Goal: Check status: Check status

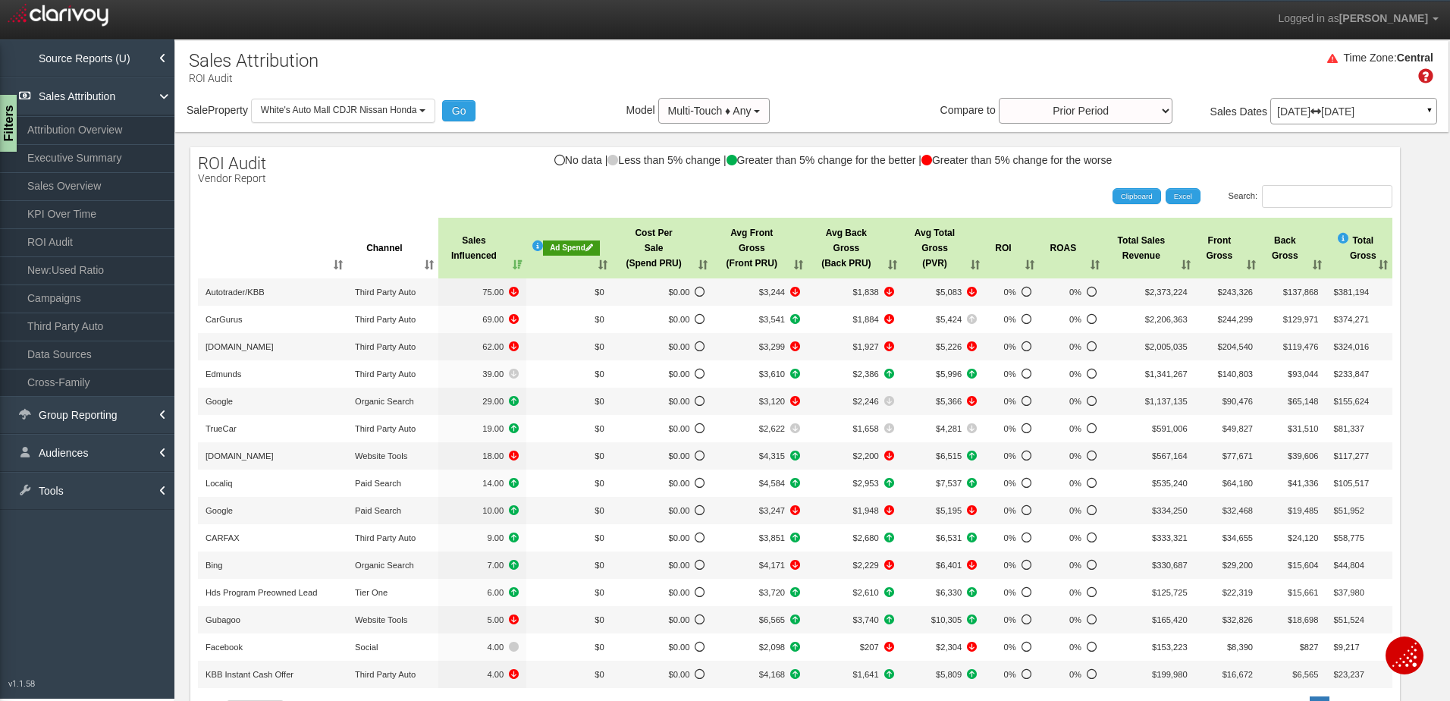
select select "object:464"
click at [359, 112] on span "White's Auto Mall CDJR Nissan Honda" at bounding box center [339, 110] width 156 height 11
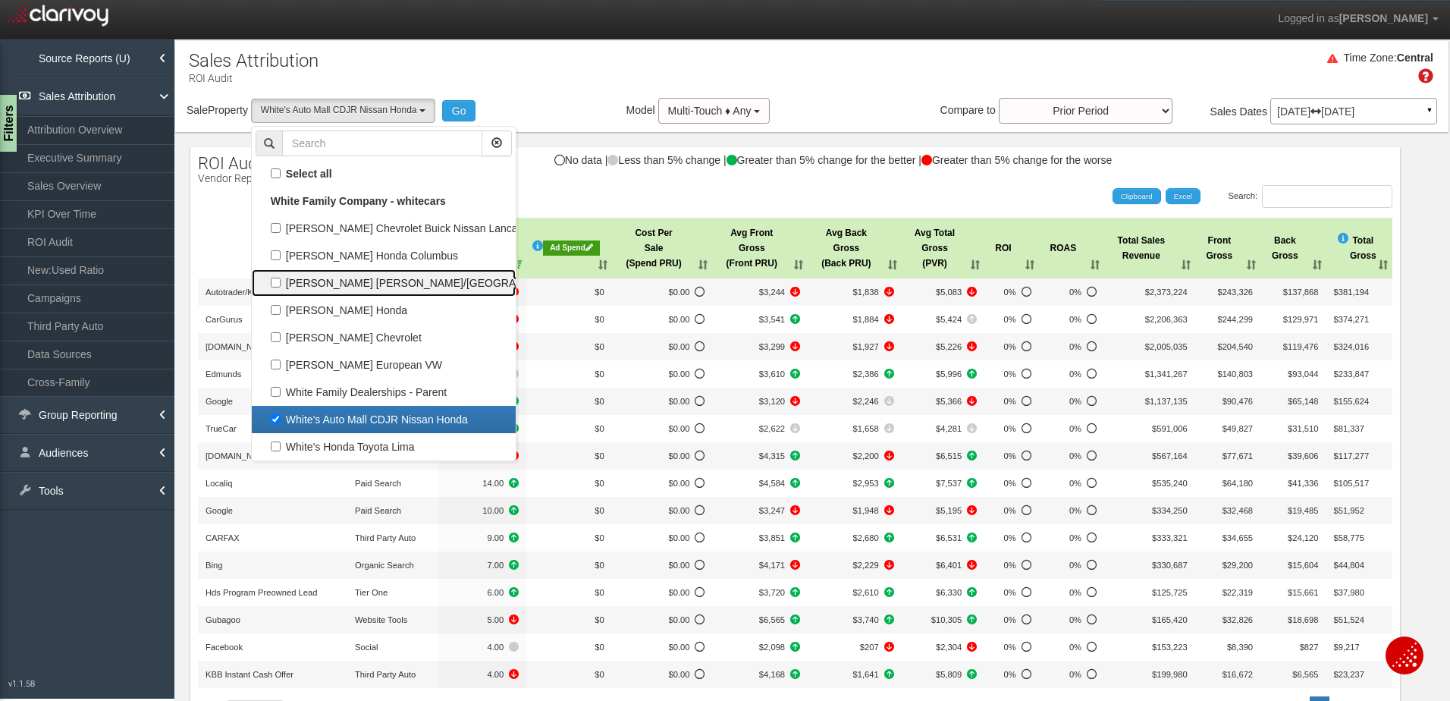
click at [277, 284] on label "[PERSON_NAME] [PERSON_NAME]/[GEOGRAPHIC_DATA]" at bounding box center [384, 283] width 256 height 20
click at [277, 284] on input "[PERSON_NAME] [PERSON_NAME]/[GEOGRAPHIC_DATA]" at bounding box center [276, 283] width 10 height 10
checkbox input "true"
select select "object:459"
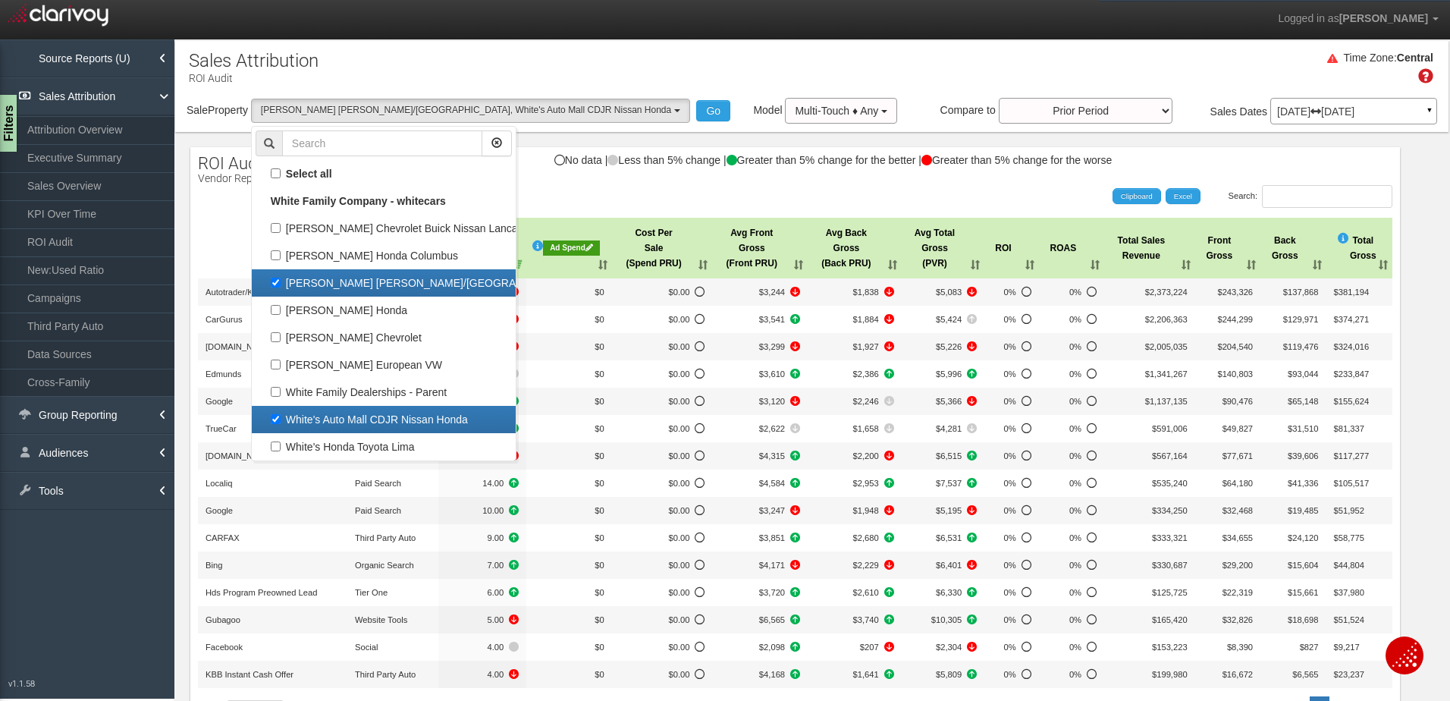
click at [275, 420] on label "White's Auto Mall CDJR Nissan Honda" at bounding box center [384, 420] width 256 height 20
click at [275, 420] on input "White's Auto Mall CDJR Nissan Honda" at bounding box center [276, 419] width 10 height 10
checkbox input "false"
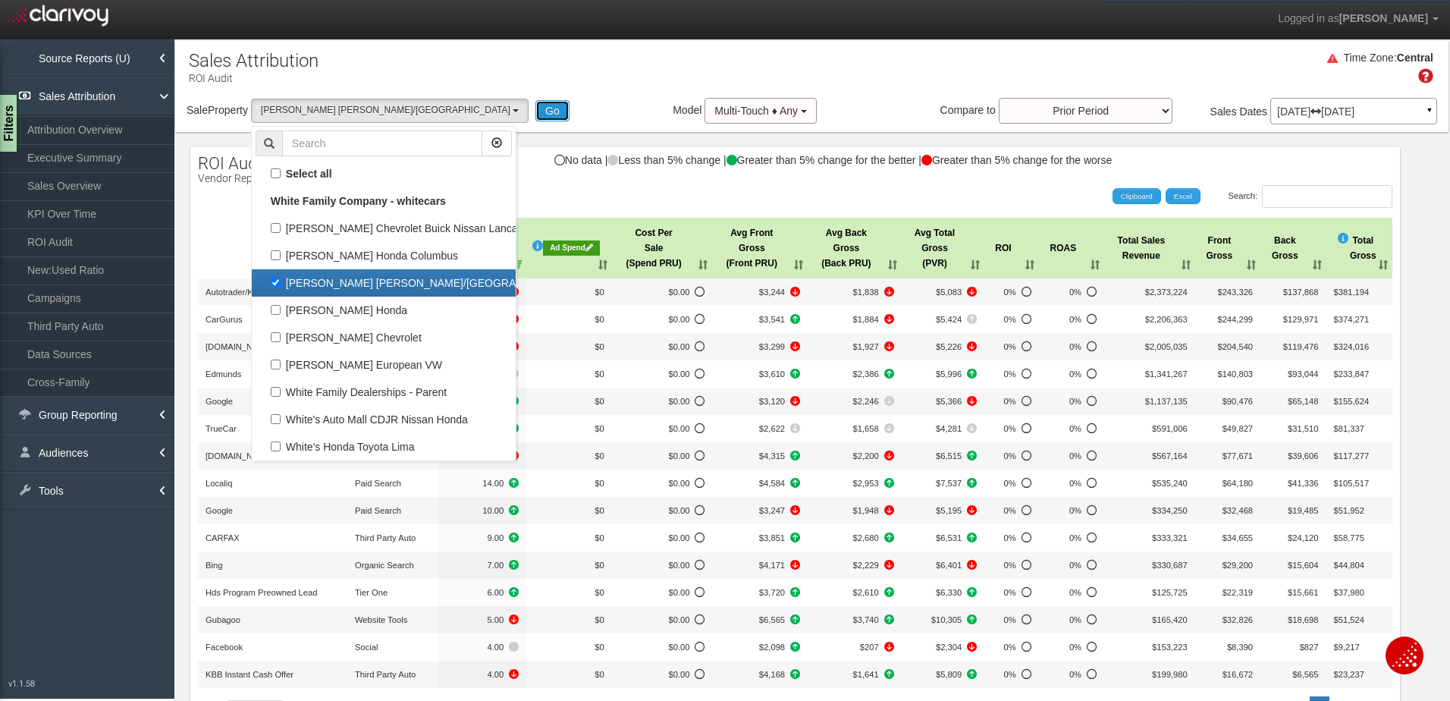
click at [535, 109] on button "Go" at bounding box center [552, 110] width 34 height 21
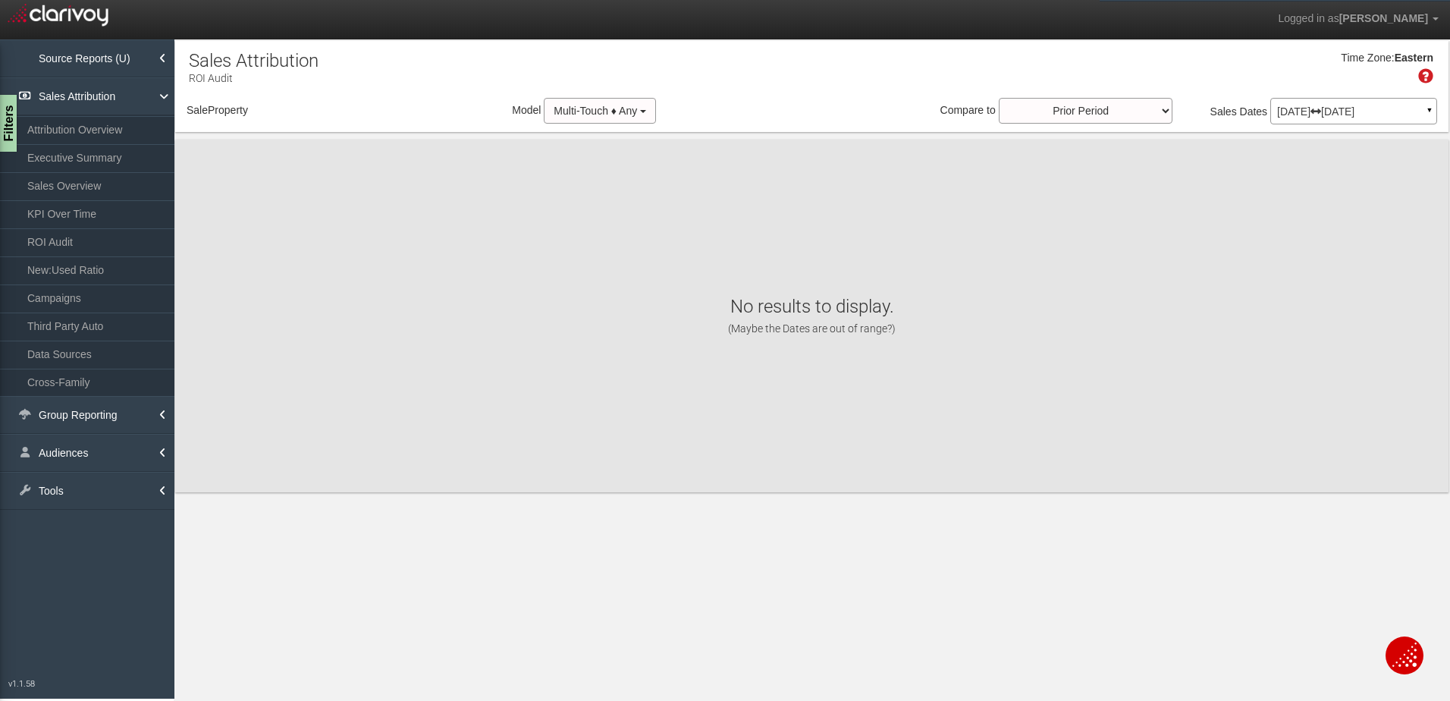
select select "object:524"
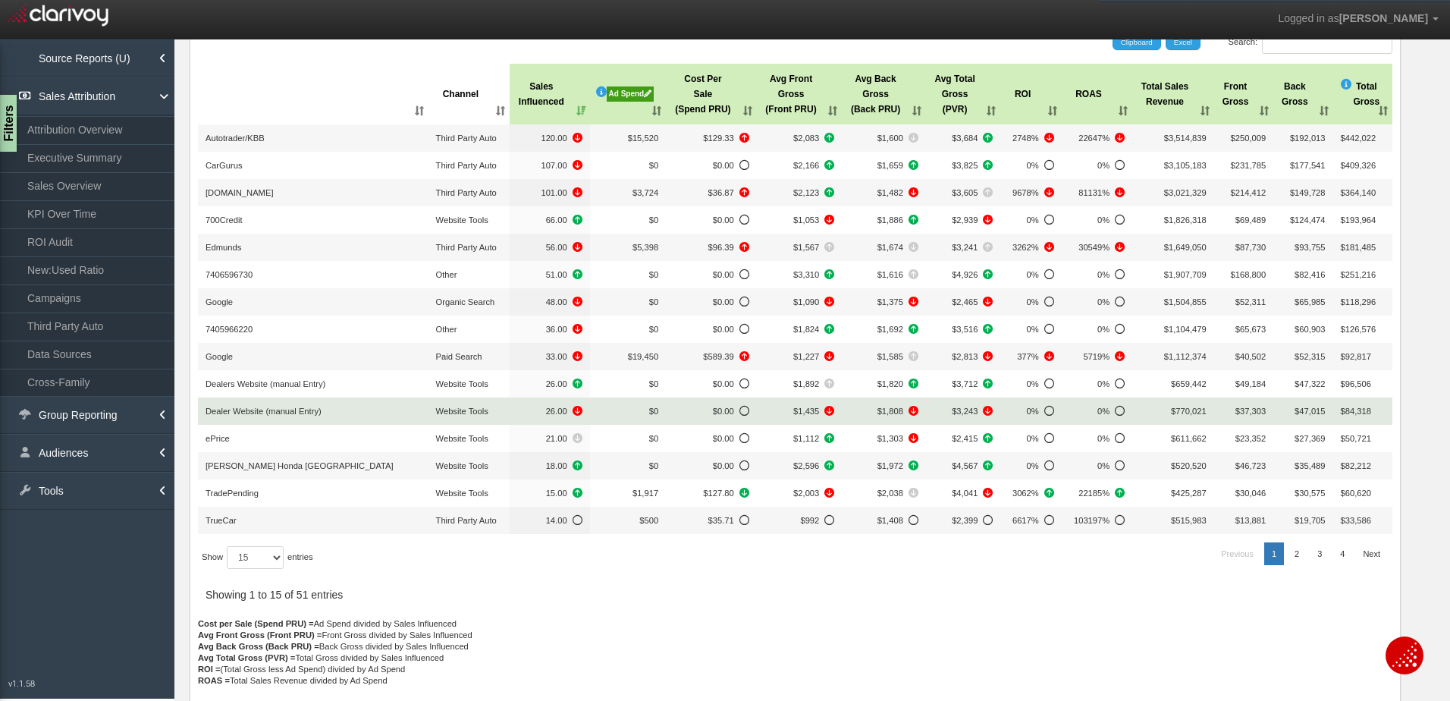
scroll to position [162, 0]
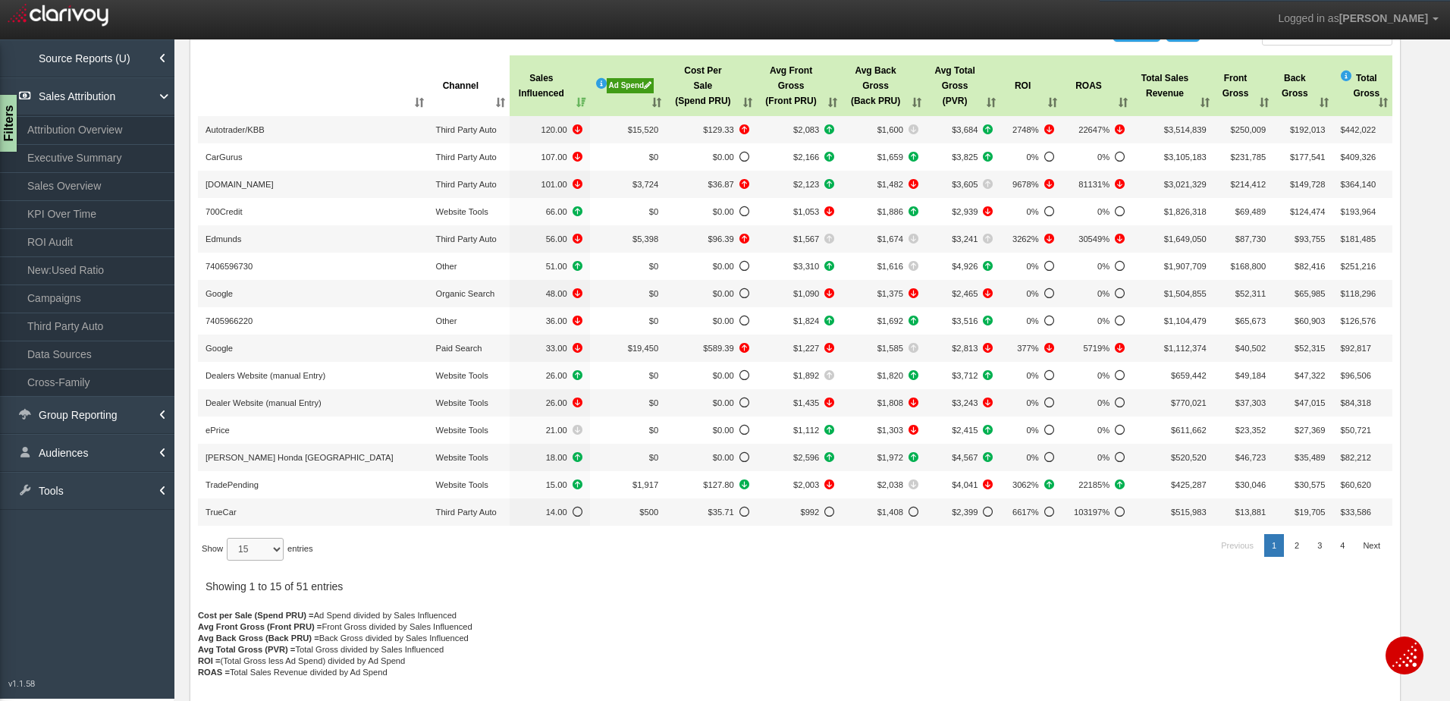
click at [252, 551] on select "15 30 50 All" at bounding box center [255, 549] width 57 height 23
select select "-1"
click at [229, 561] on select "15 30 50 All" at bounding box center [255, 549] width 57 height 23
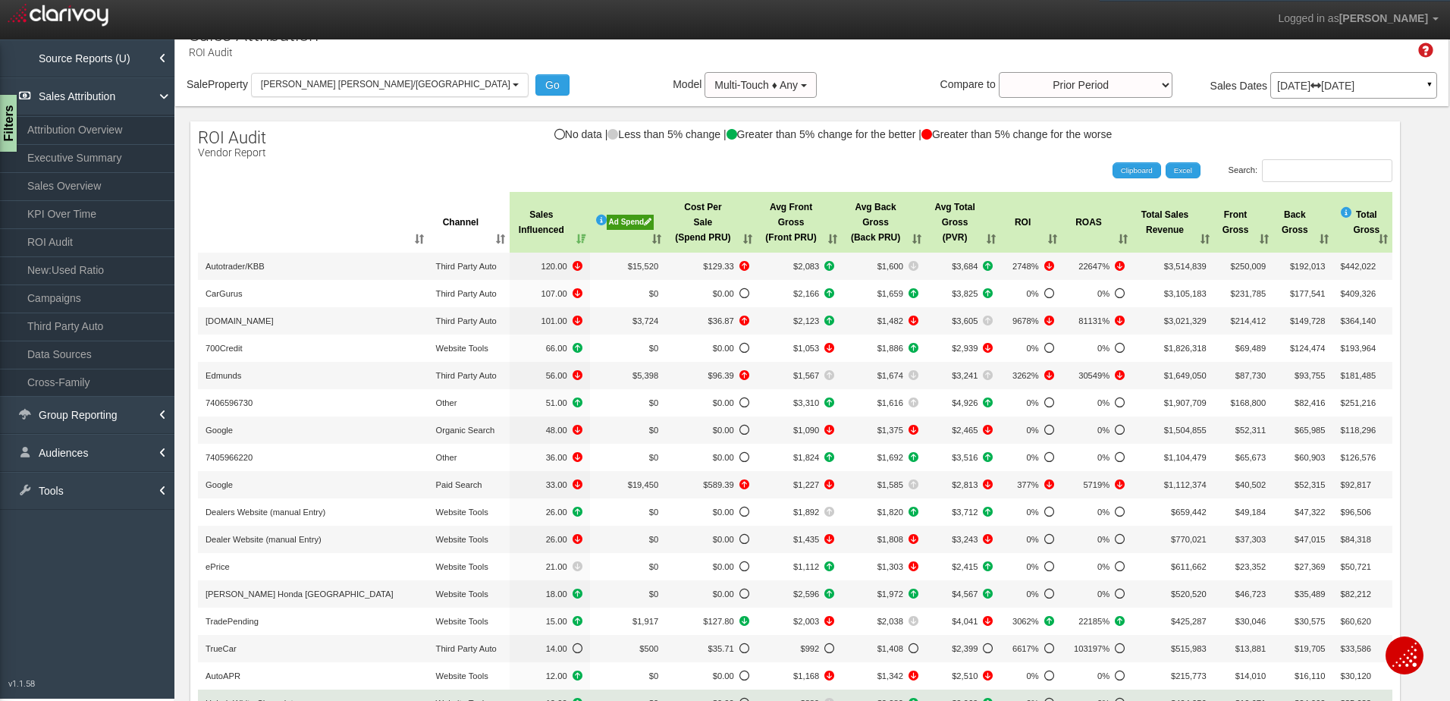
scroll to position [0, 0]
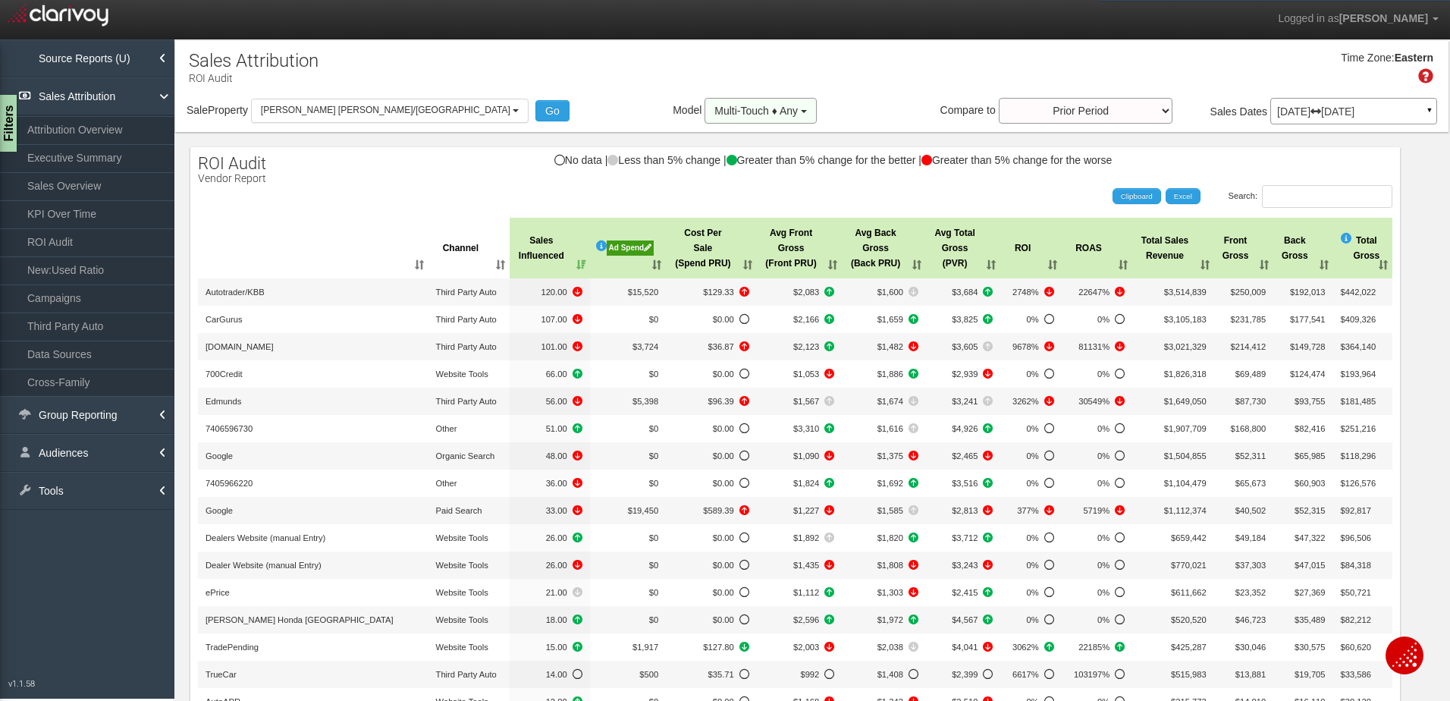
click at [714, 112] on span "Multi-Touch ♦ Any" at bounding box center [755, 111] width 83 height 12
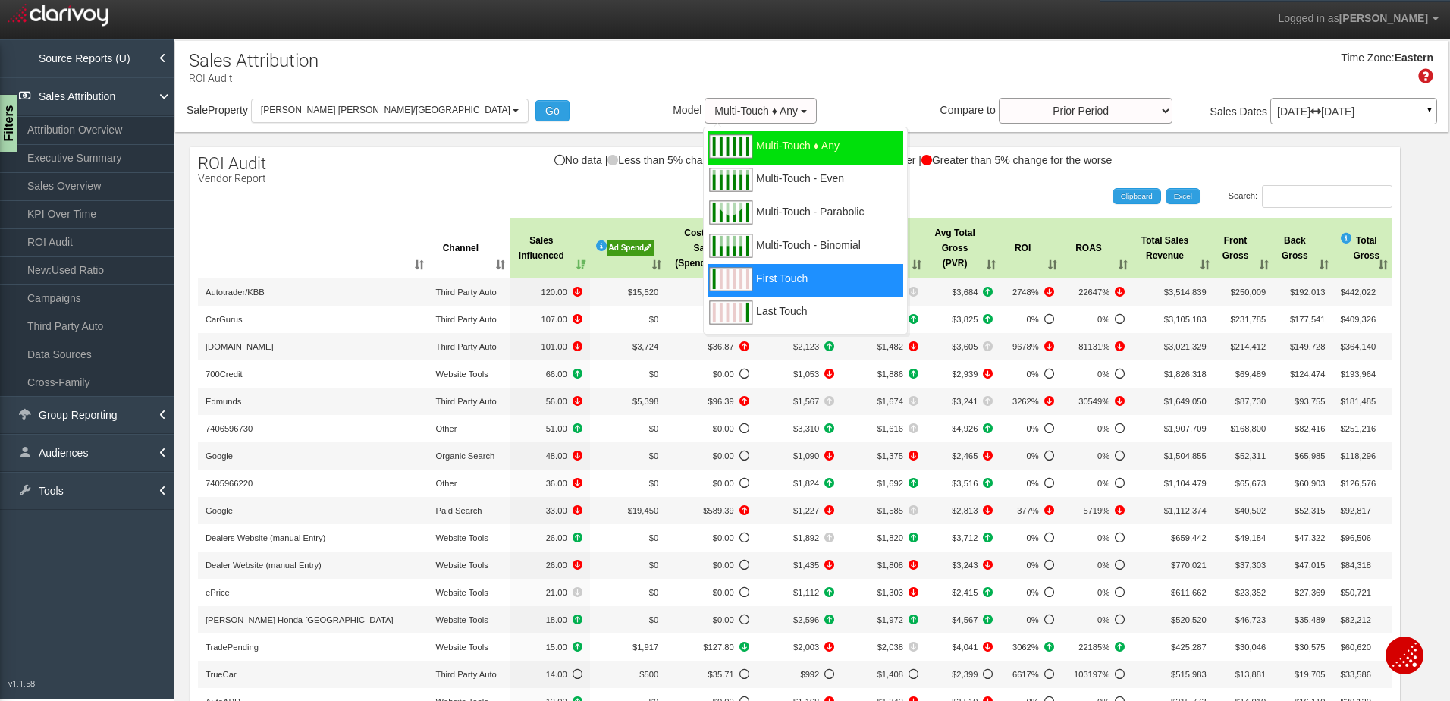
click at [756, 279] on span "First Touch" at bounding box center [782, 287] width 52 height 19
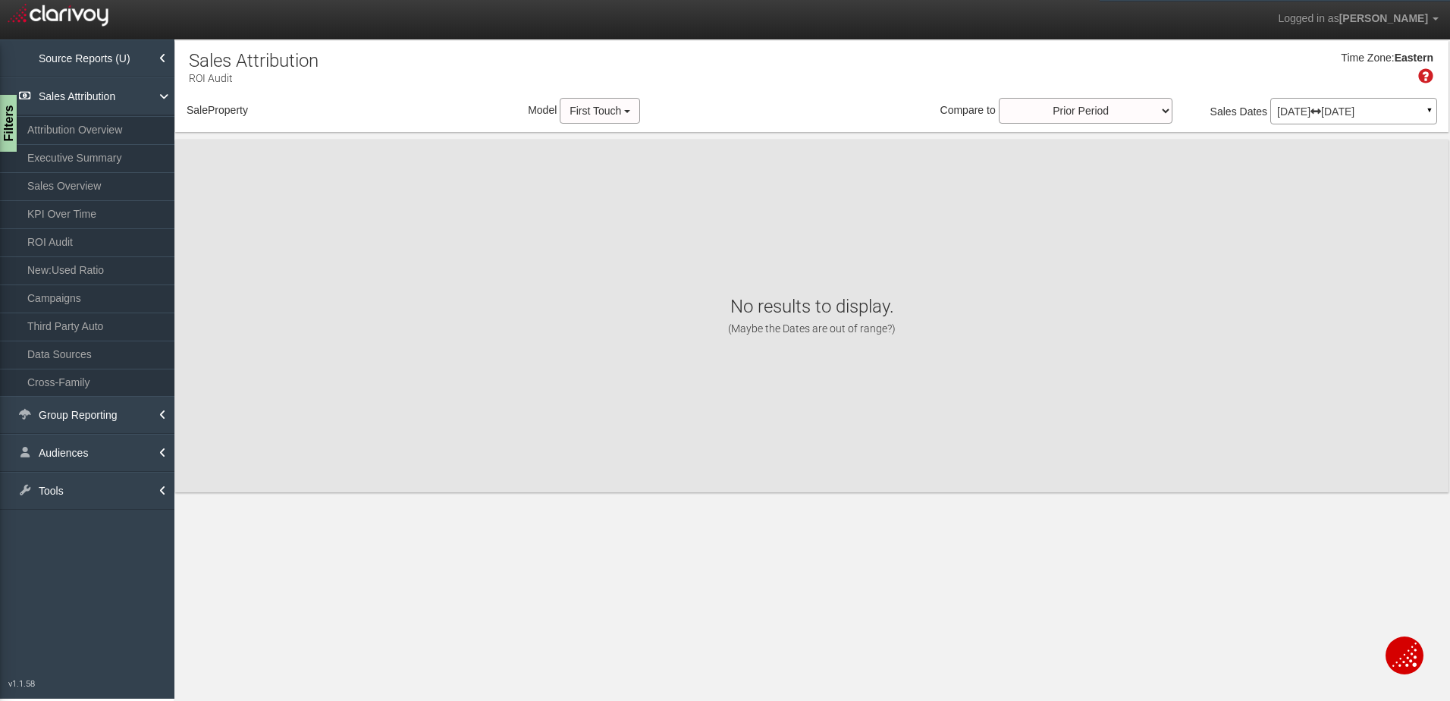
select select "object:571"
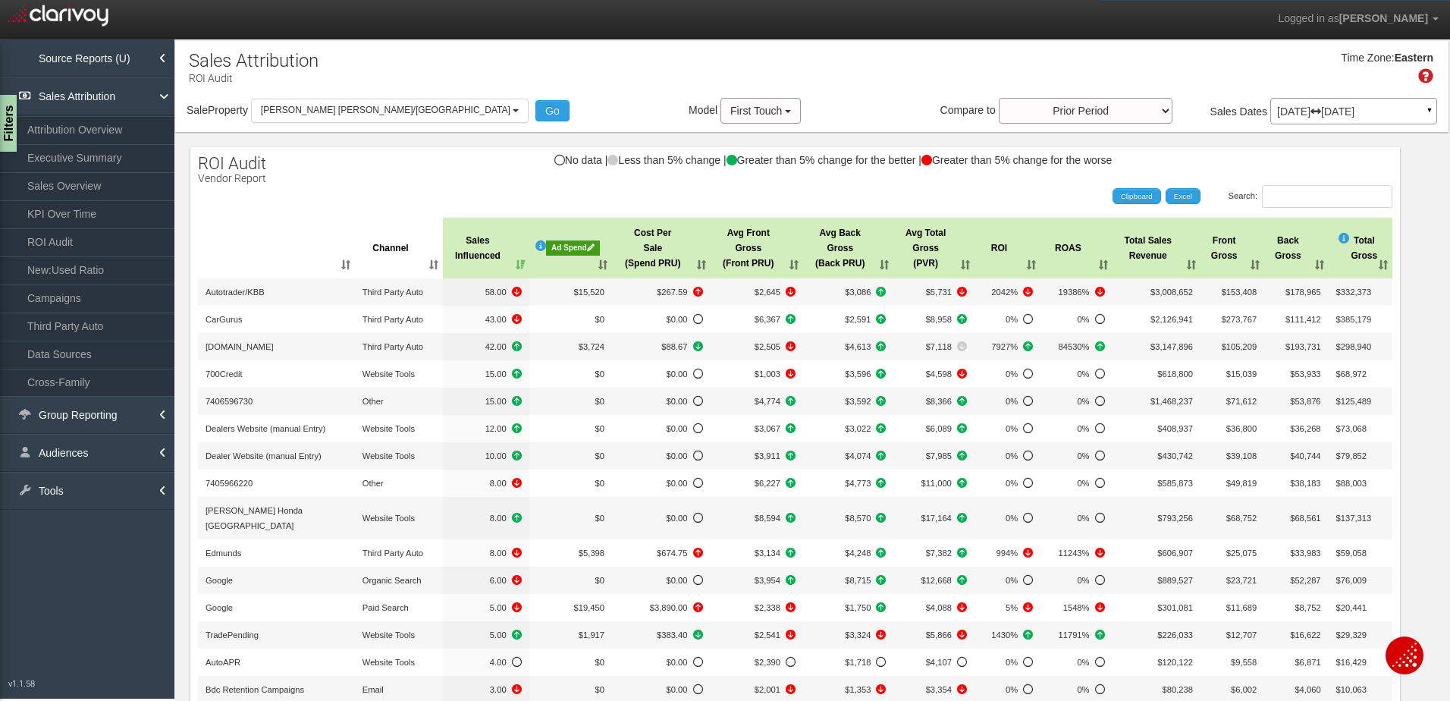
scroll to position [162, 0]
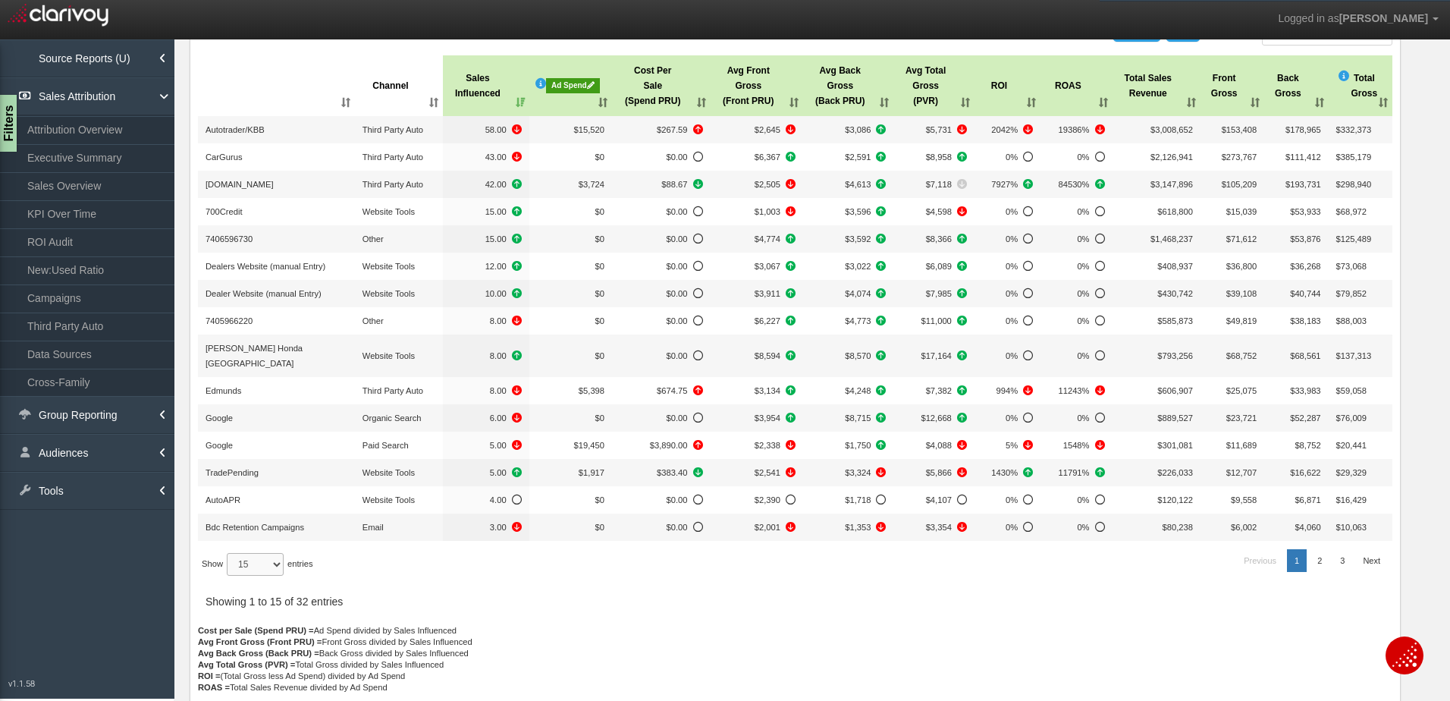
click at [251, 553] on select "15 30 50 All" at bounding box center [255, 564] width 57 height 23
select select "-1"
click at [229, 576] on select "15 30 50 All" at bounding box center [255, 564] width 57 height 23
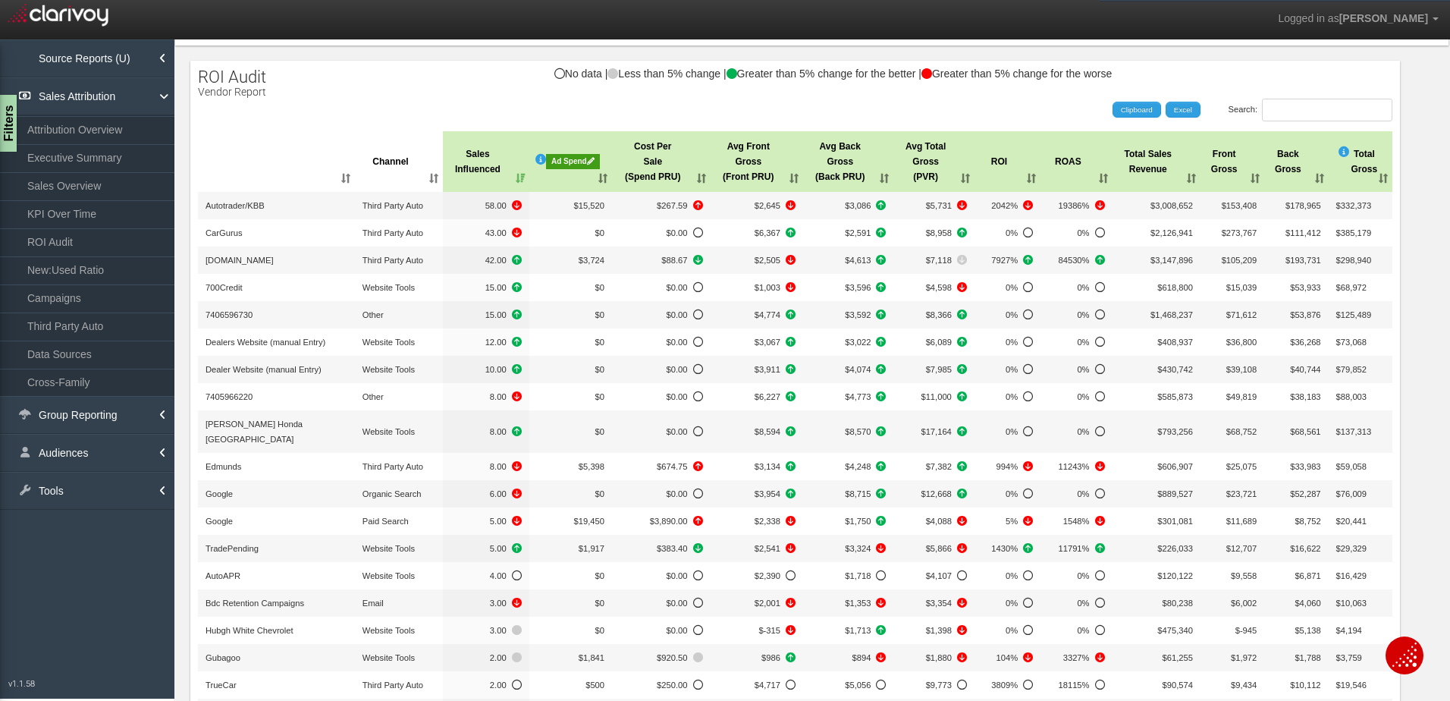
scroll to position [0, 0]
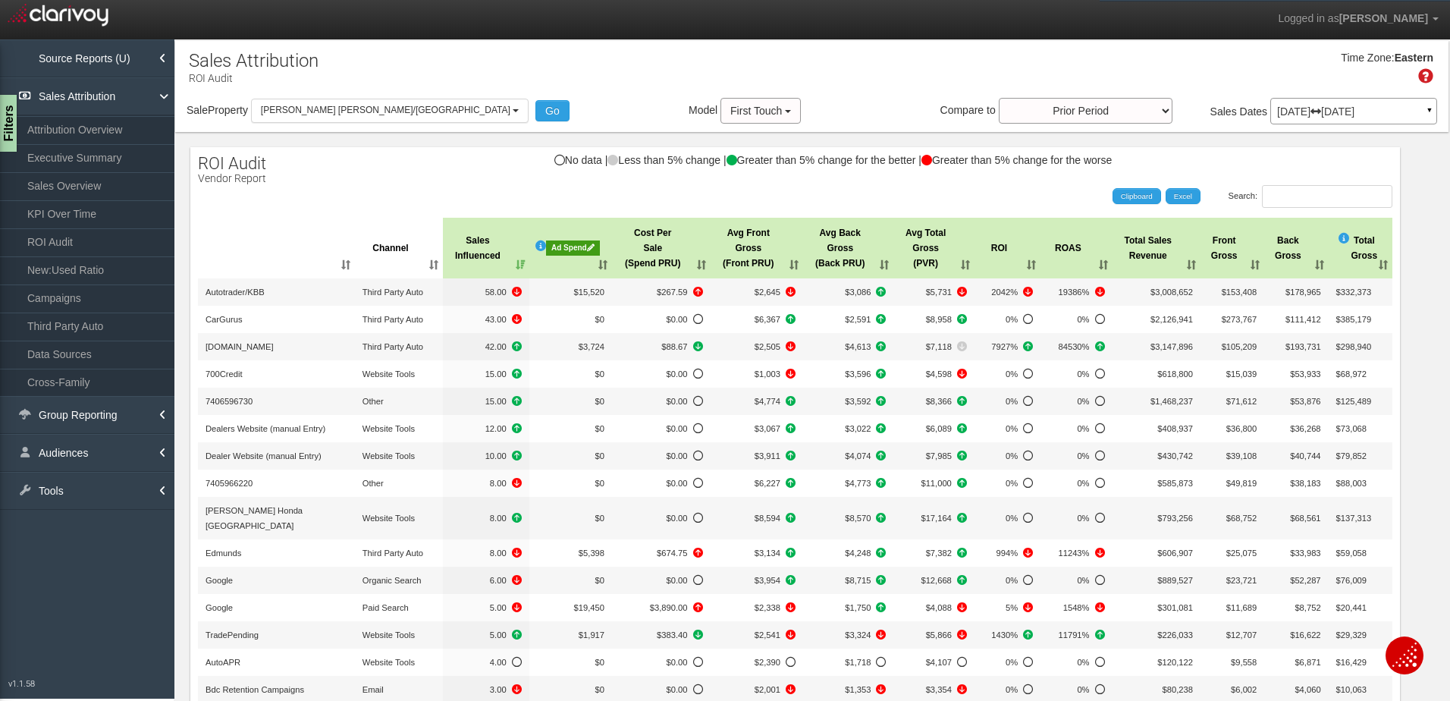
click at [1302, 110] on p "[DATE] [DATE]" at bounding box center [1353, 111] width 153 height 11
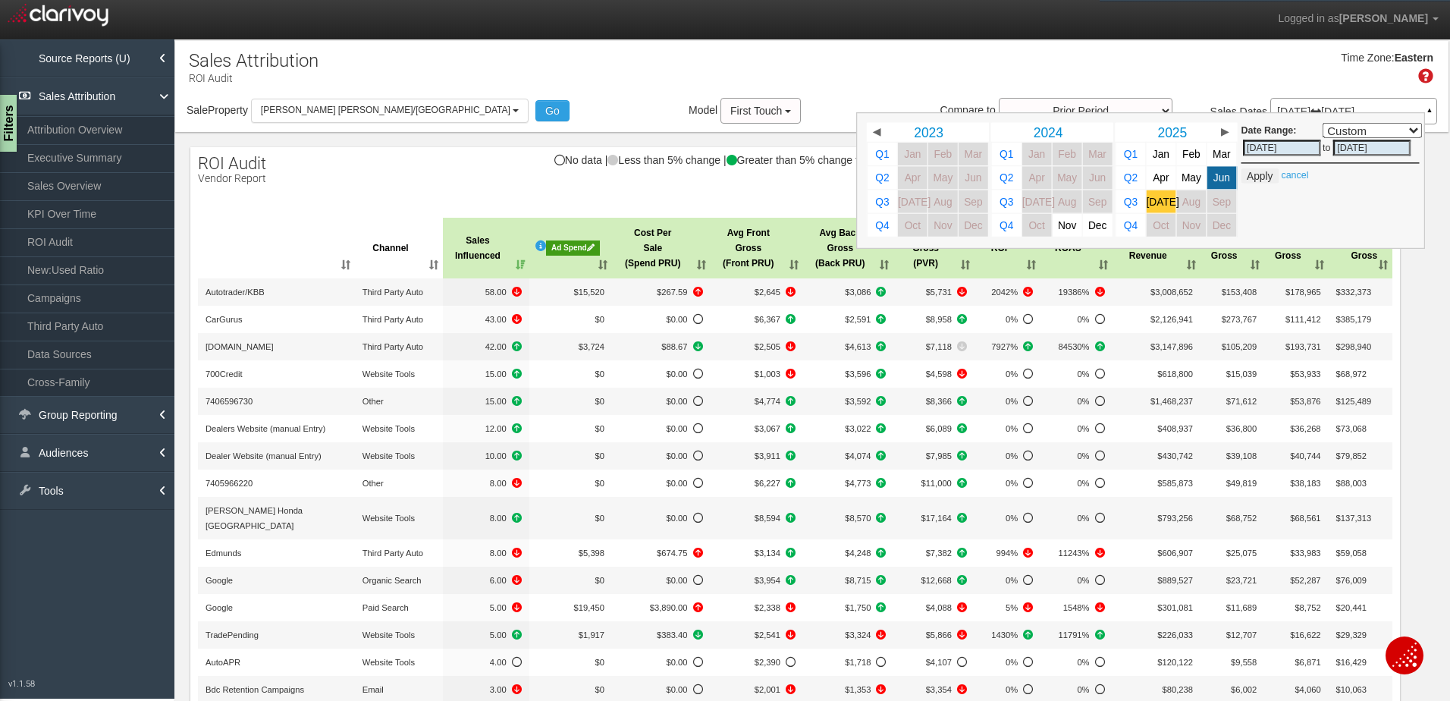
click at [1155, 200] on span "[DATE]" at bounding box center [1163, 201] width 33 height 11
select select ","
type input "[DATE]"
click at [1214, 175] on span "Jun" at bounding box center [1222, 177] width 17 height 11
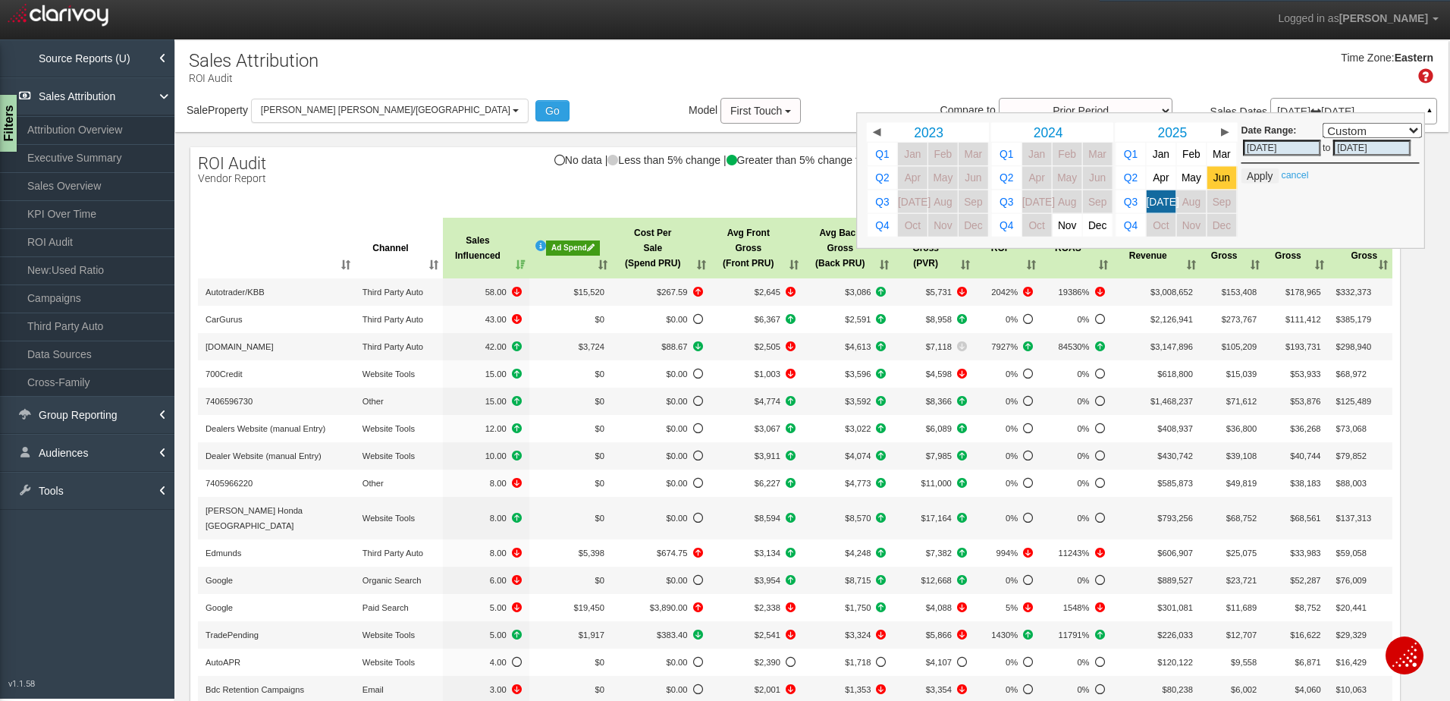
select select ","
type input "[DATE]"
click at [1182, 181] on span "May" at bounding box center [1192, 177] width 20 height 11
select select ","
type input "[DATE]"
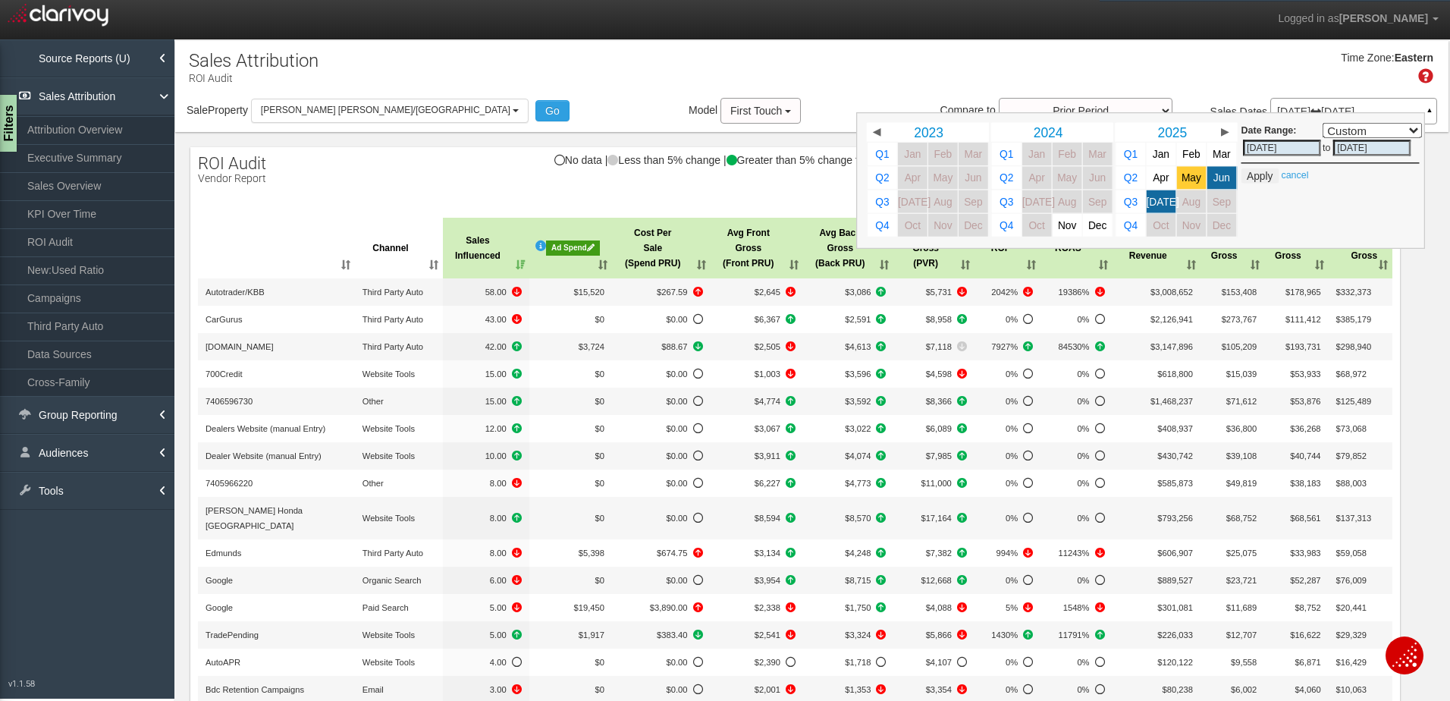
type input "[DATE]"
click at [1253, 168] on button "Apply" at bounding box center [1260, 175] width 37 height 15
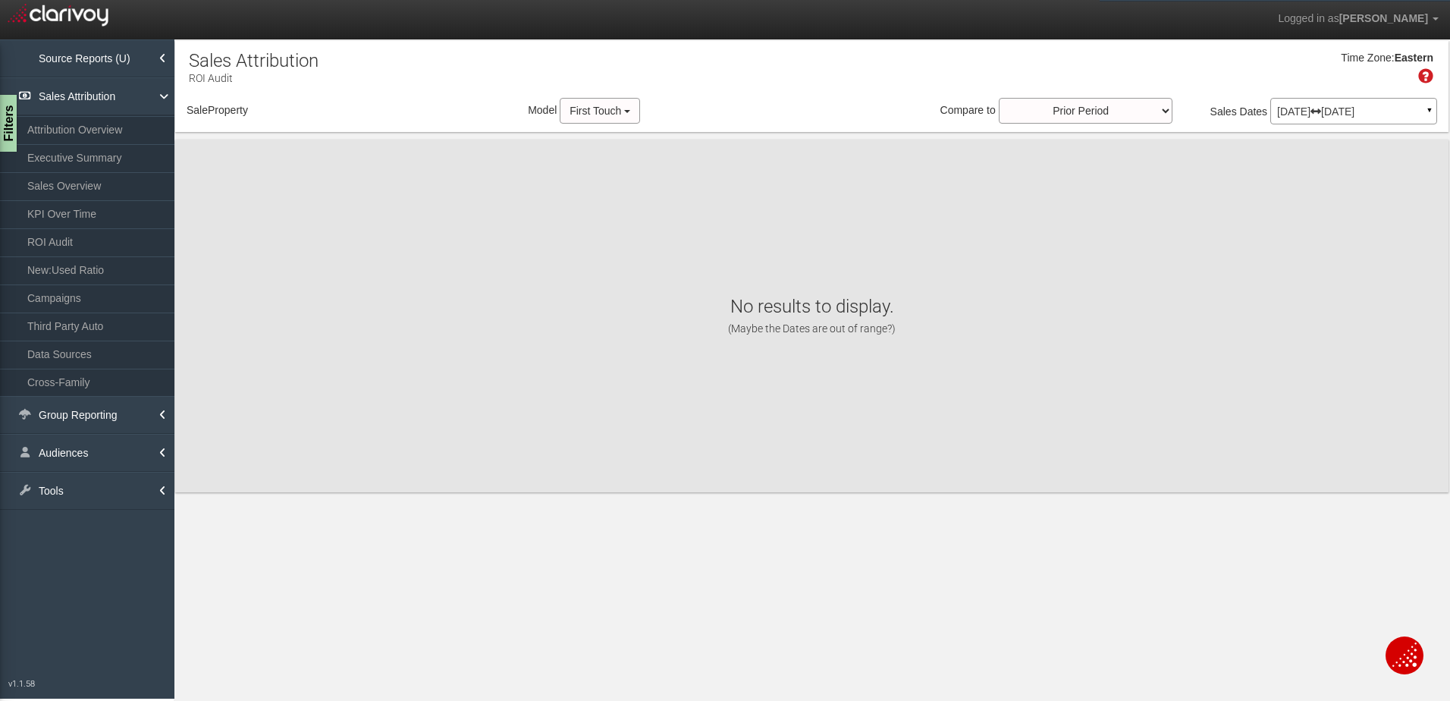
select select "object:618"
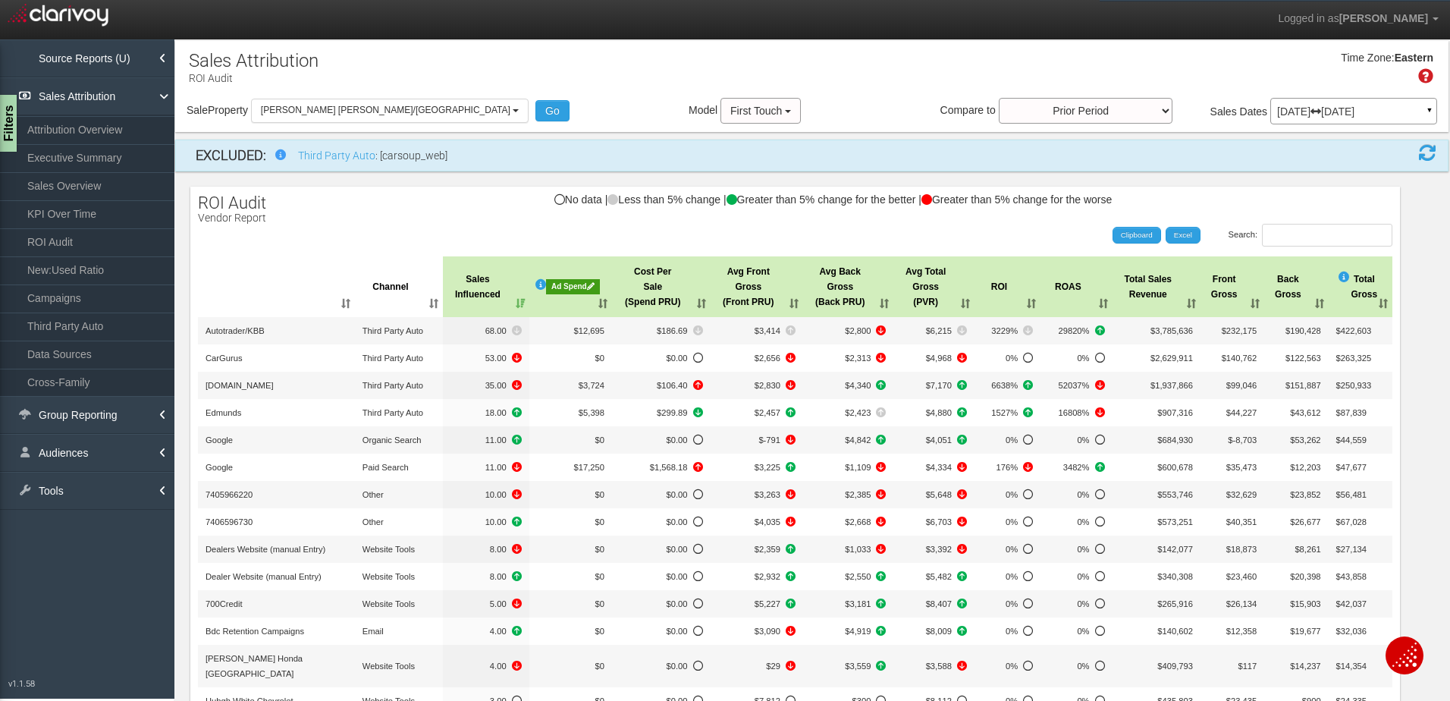
click at [1284, 110] on p "[DATE] [DATE]" at bounding box center [1353, 111] width 153 height 11
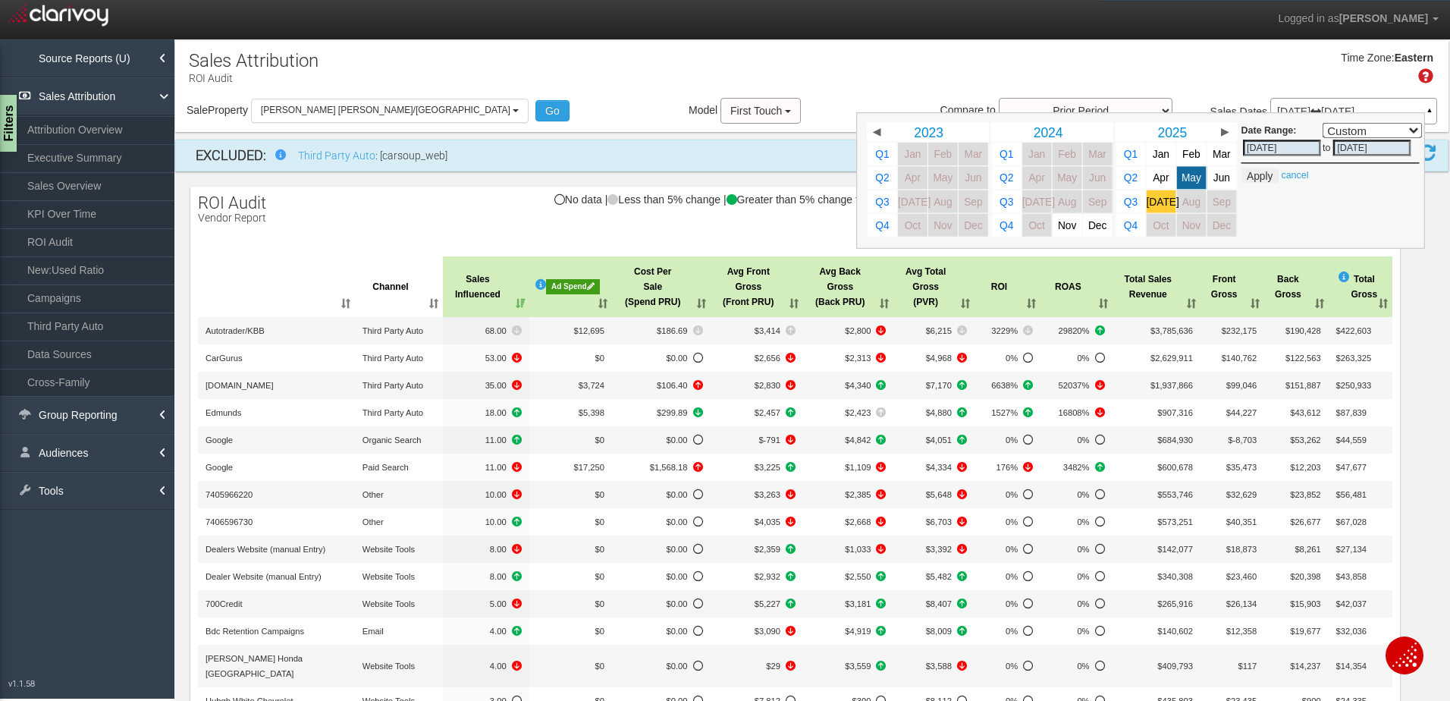
click at [1157, 203] on span "[DATE]" at bounding box center [1163, 201] width 33 height 11
select select ","
type input "[DATE]"
click at [1246, 147] on input "[DATE]" at bounding box center [1282, 148] width 78 height 16
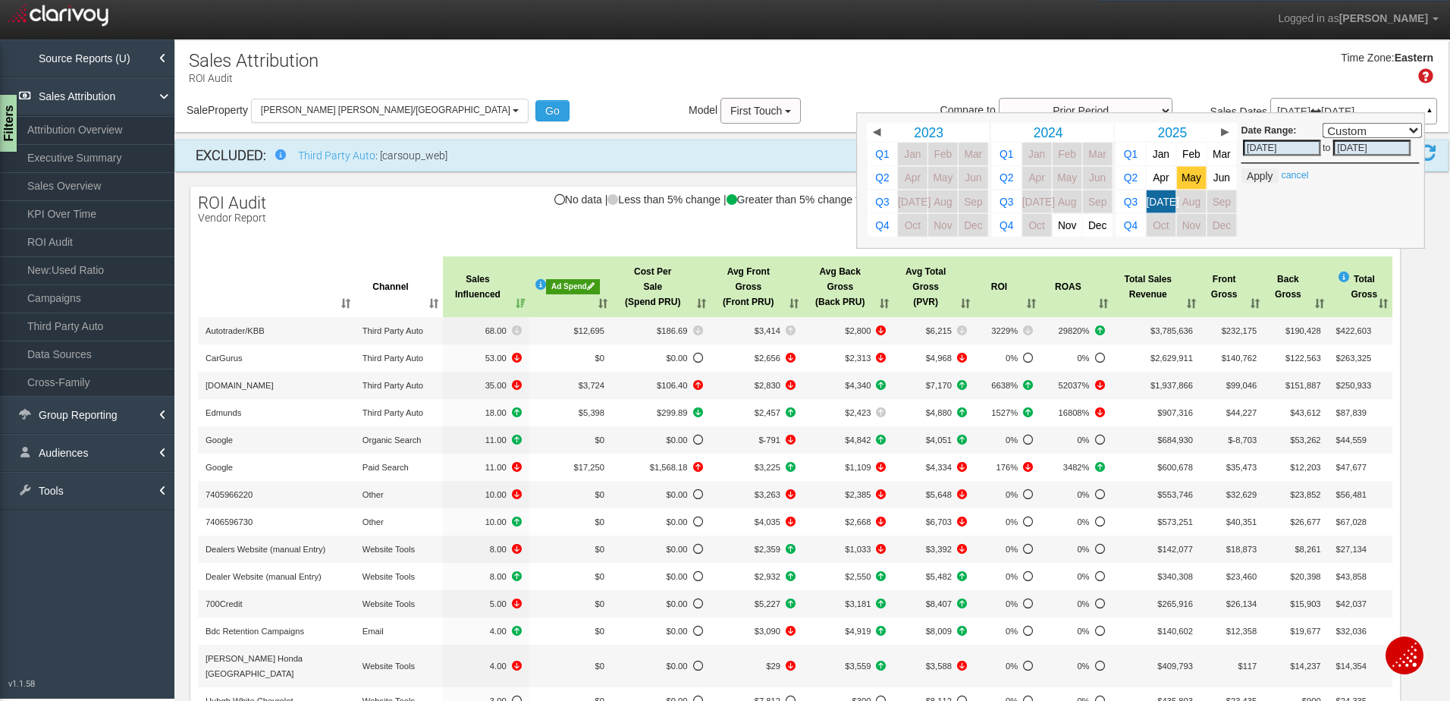
click at [1182, 178] on span "May" at bounding box center [1192, 177] width 20 height 11
select select ","
type input "[DATE]"
click at [1151, 206] on span "[DATE]" at bounding box center [1163, 201] width 33 height 11
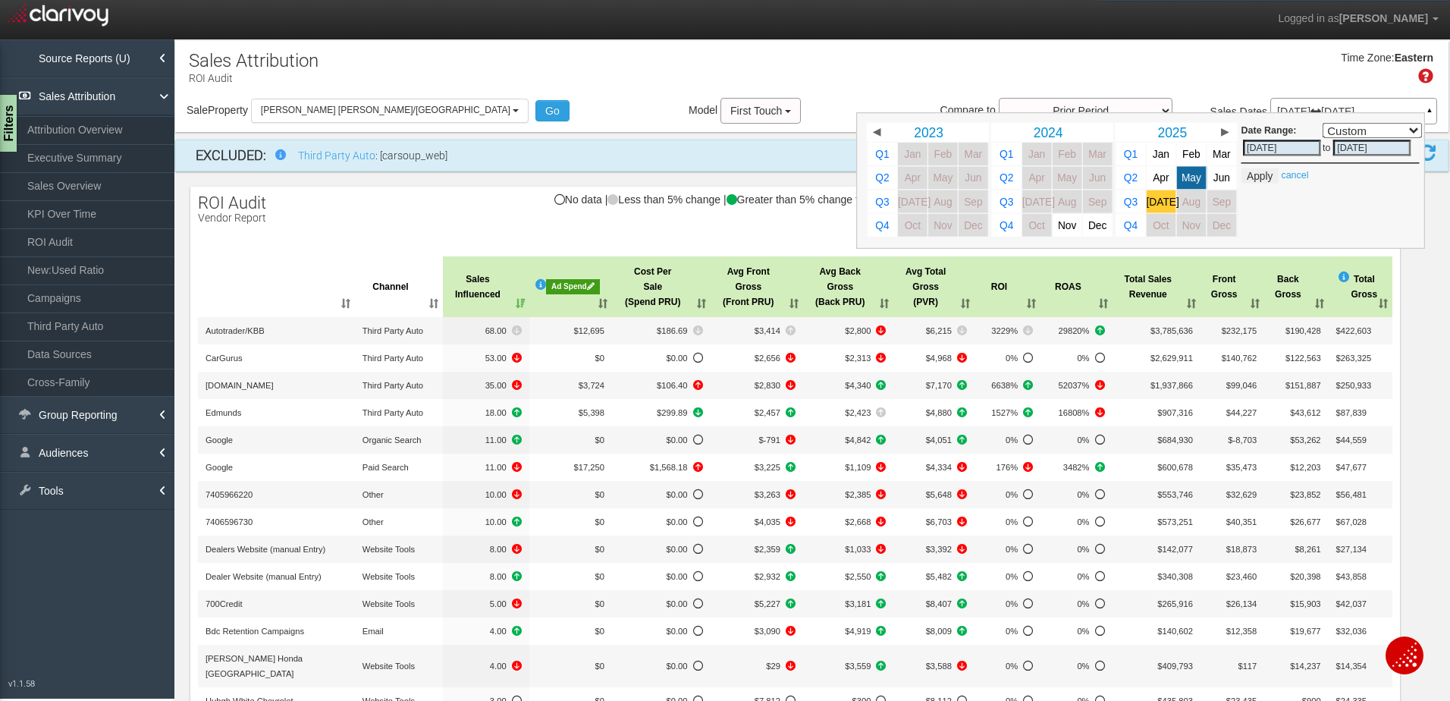
select select ","
type input "[DATE]"
click at [1247, 173] on button "Apply" at bounding box center [1260, 175] width 37 height 15
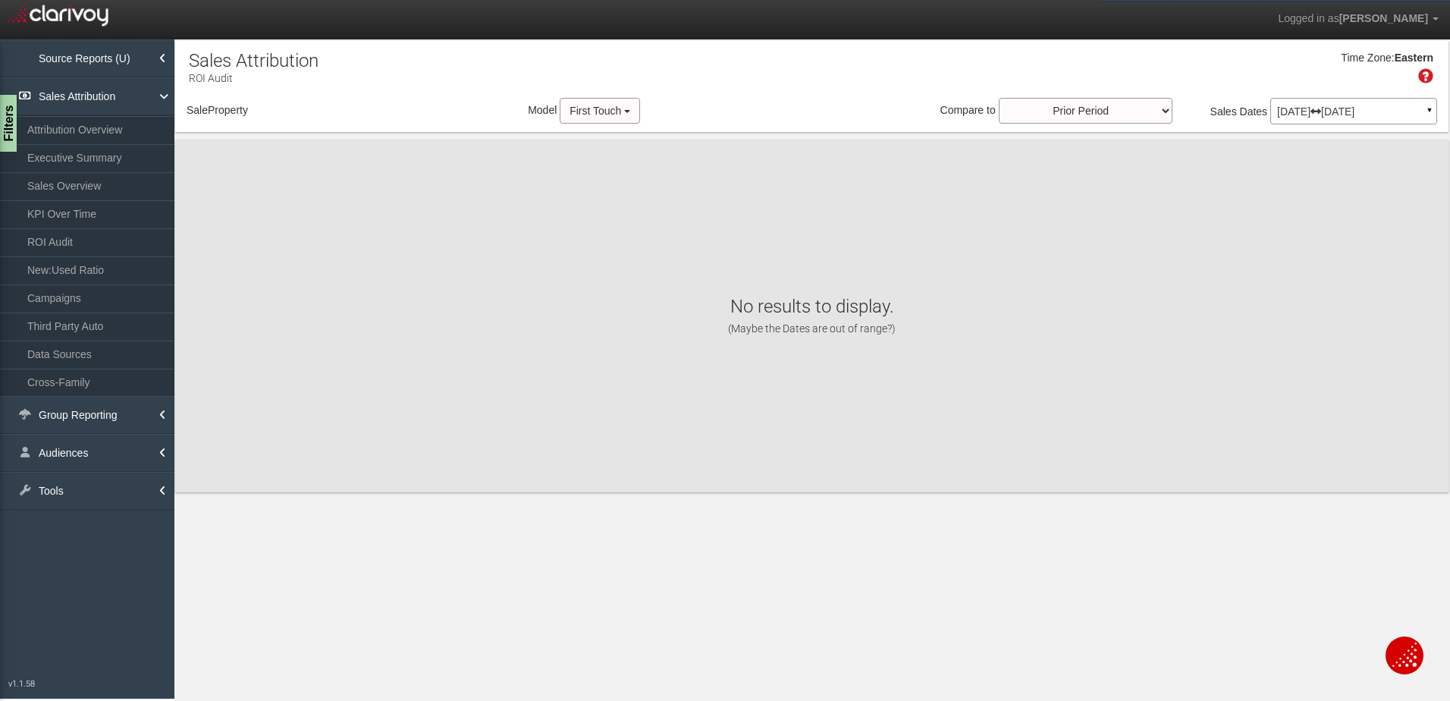
select select "object:665"
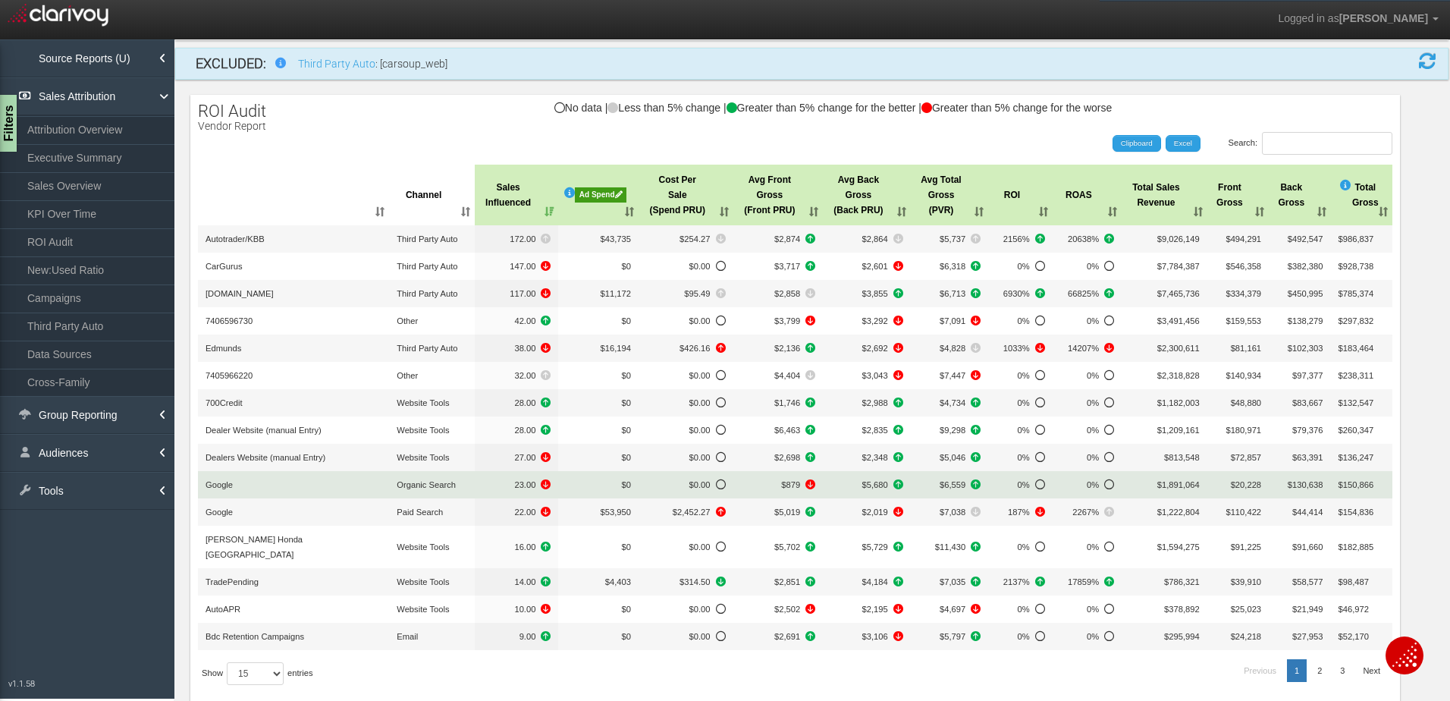
scroll to position [201, 0]
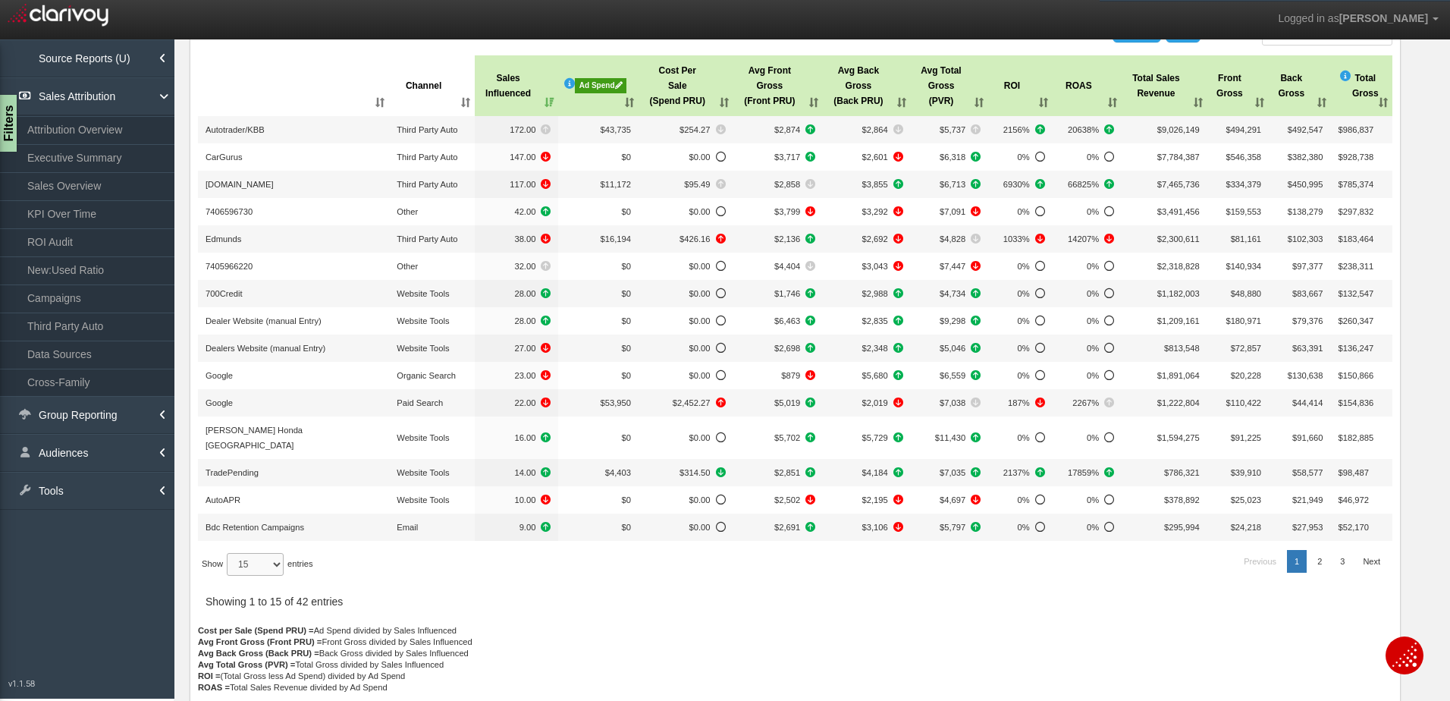
click at [253, 553] on select "15 30 50 All" at bounding box center [255, 564] width 57 height 23
select select "-1"
click at [229, 576] on select "15 30 50 All" at bounding box center [255, 564] width 57 height 23
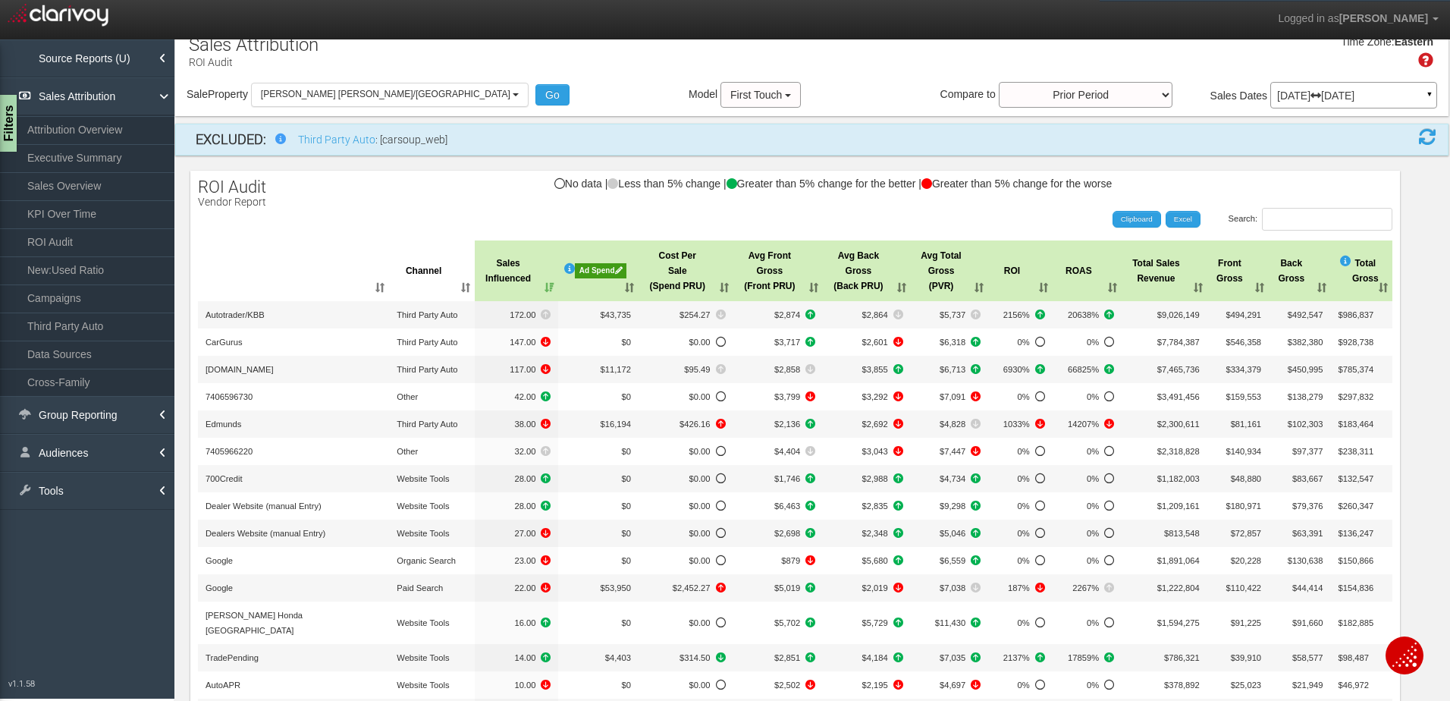
scroll to position [14, 0]
click at [1281, 218] on input "Search:" at bounding box center [1327, 220] width 130 height 23
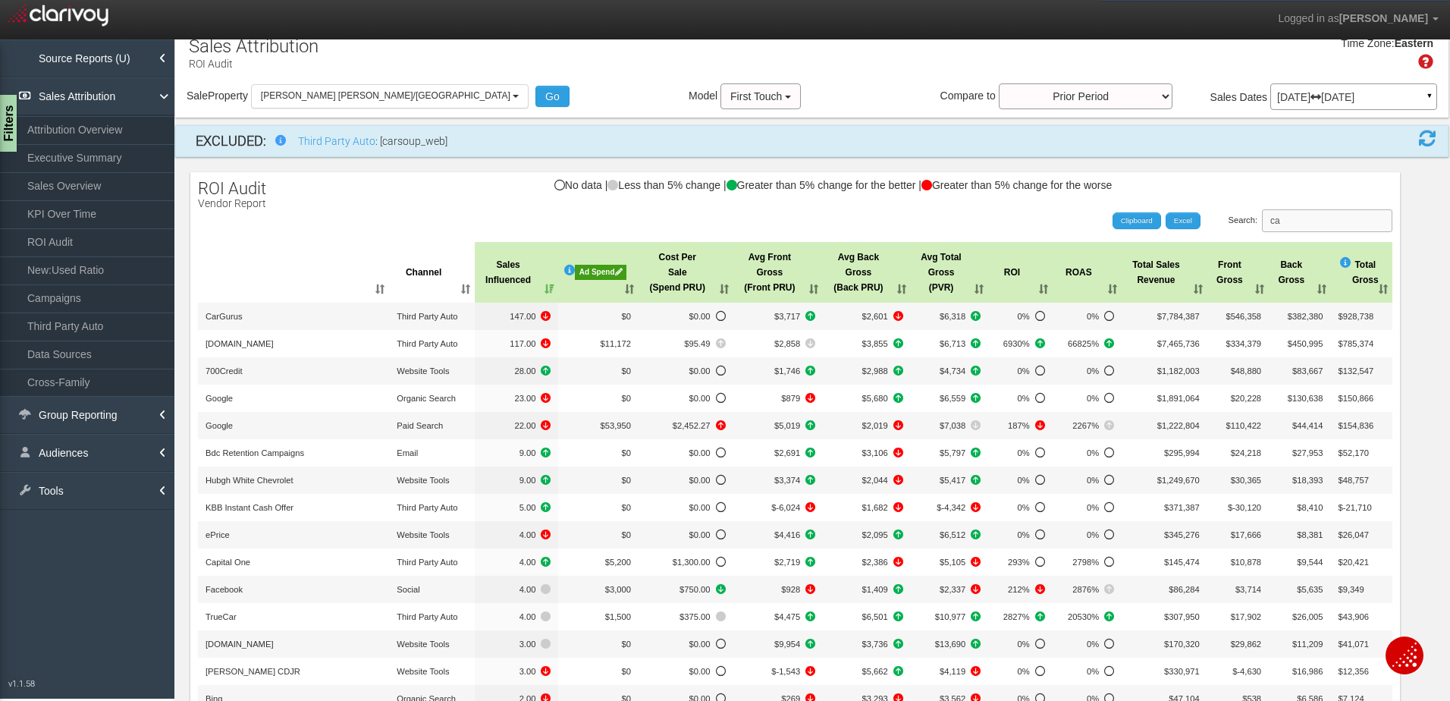
scroll to position [10, 0]
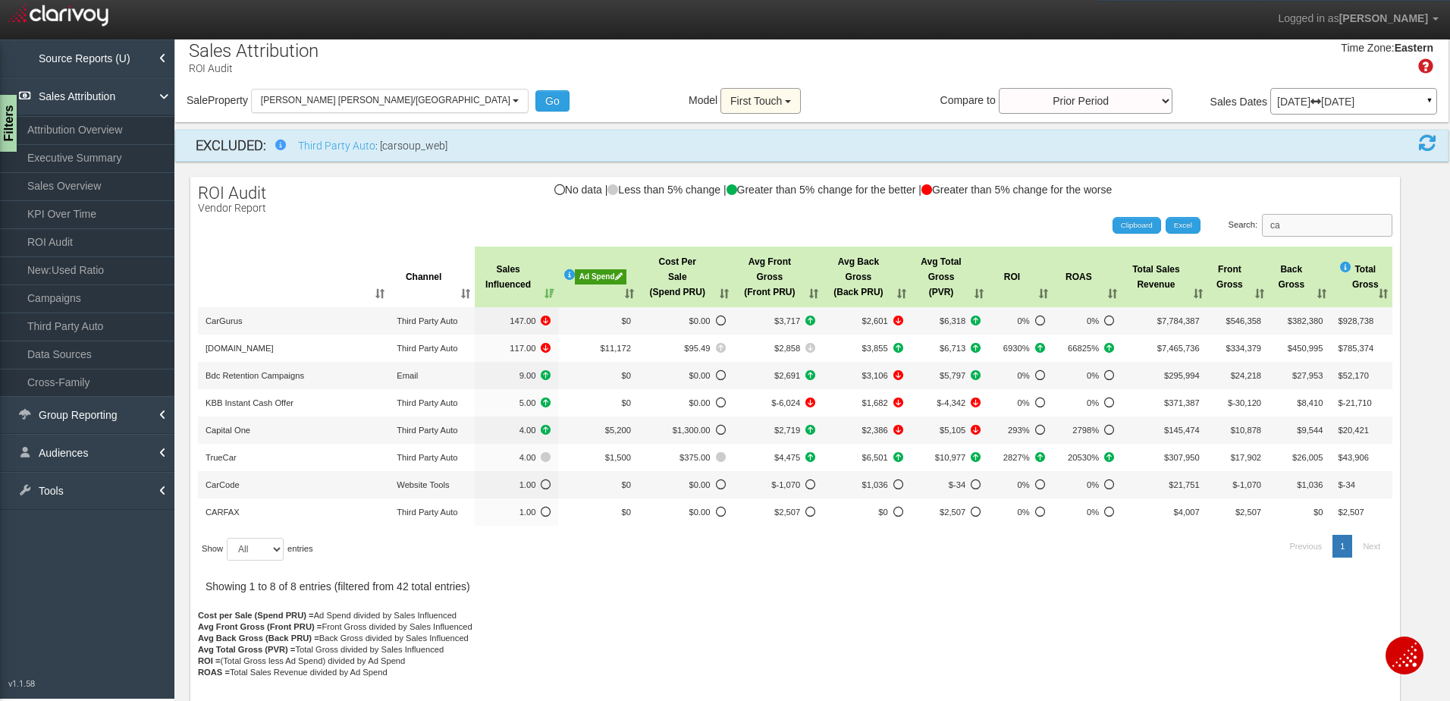
type input "ca"
click at [730, 99] on span "First Touch" at bounding box center [756, 101] width 52 height 12
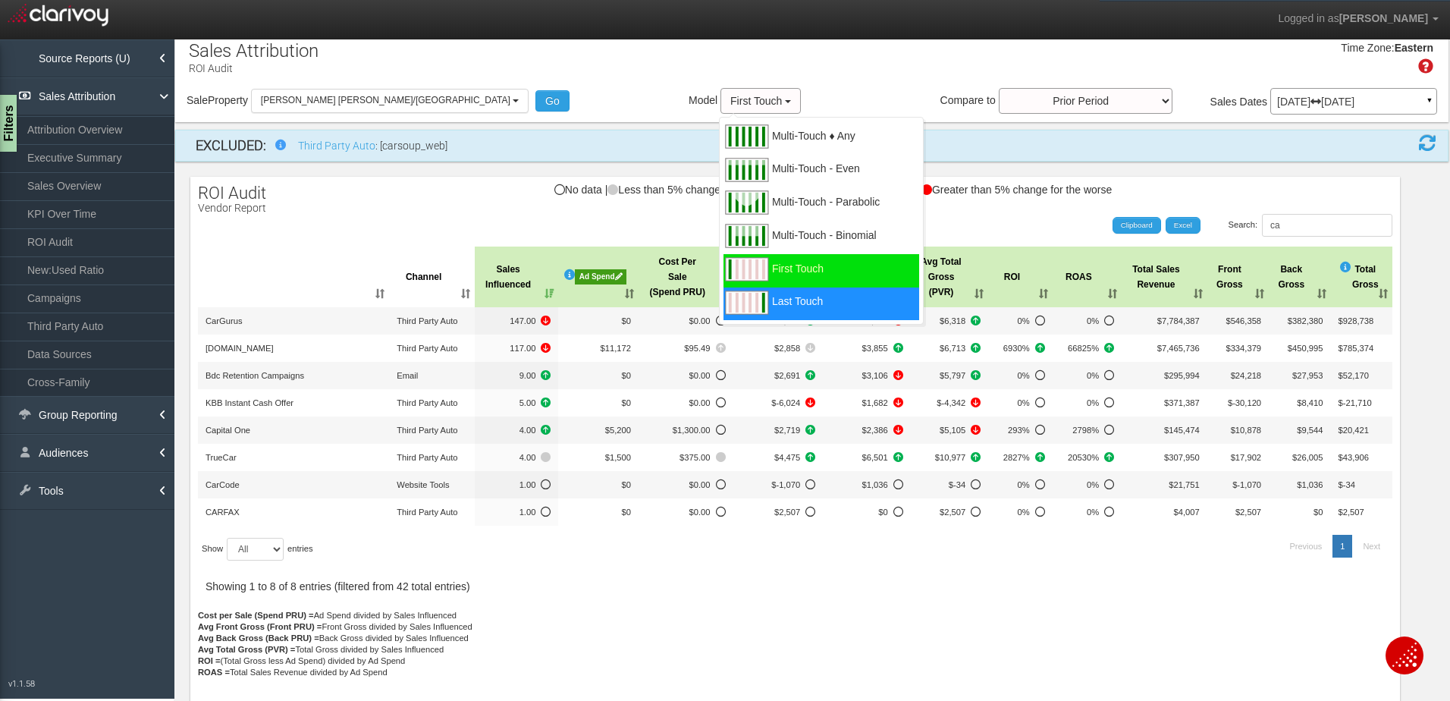
click at [772, 301] on span "Last Touch" at bounding box center [797, 310] width 51 height 19
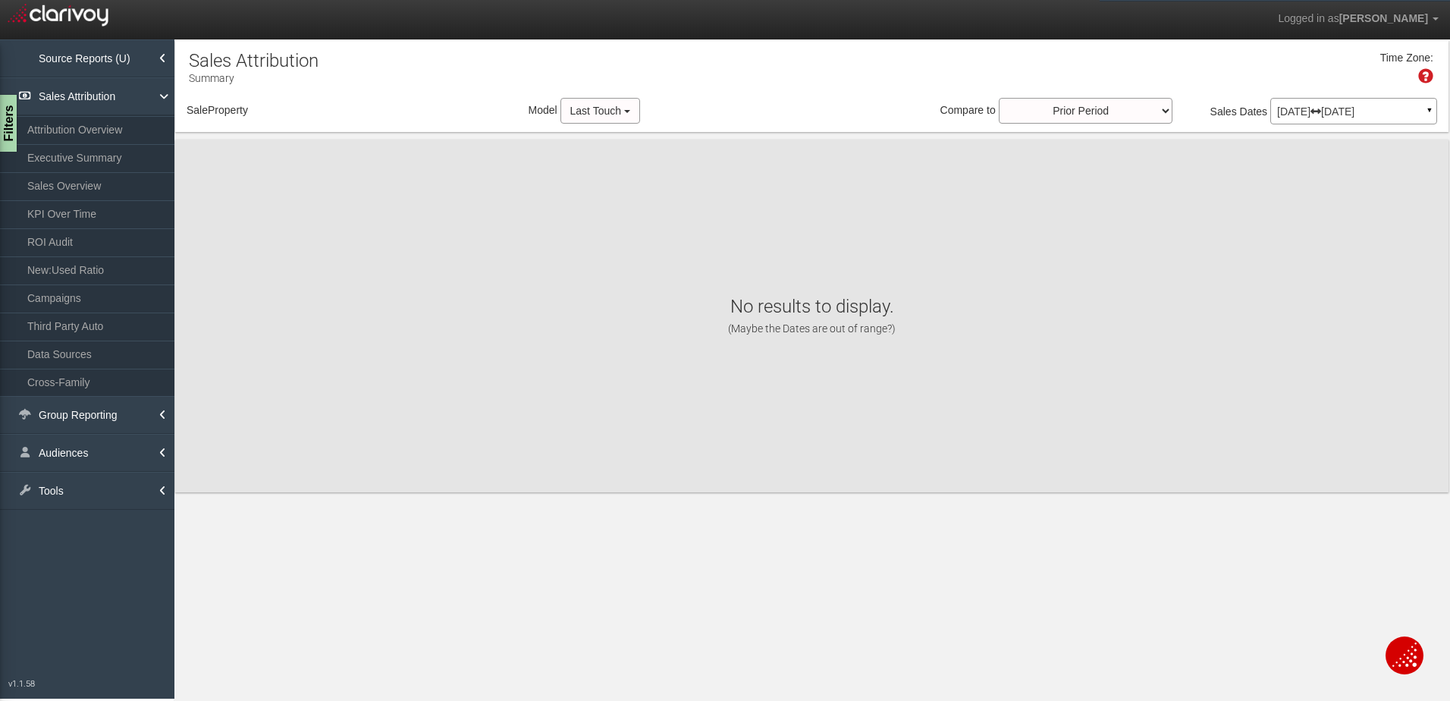
scroll to position [0, 0]
select select "object:712"
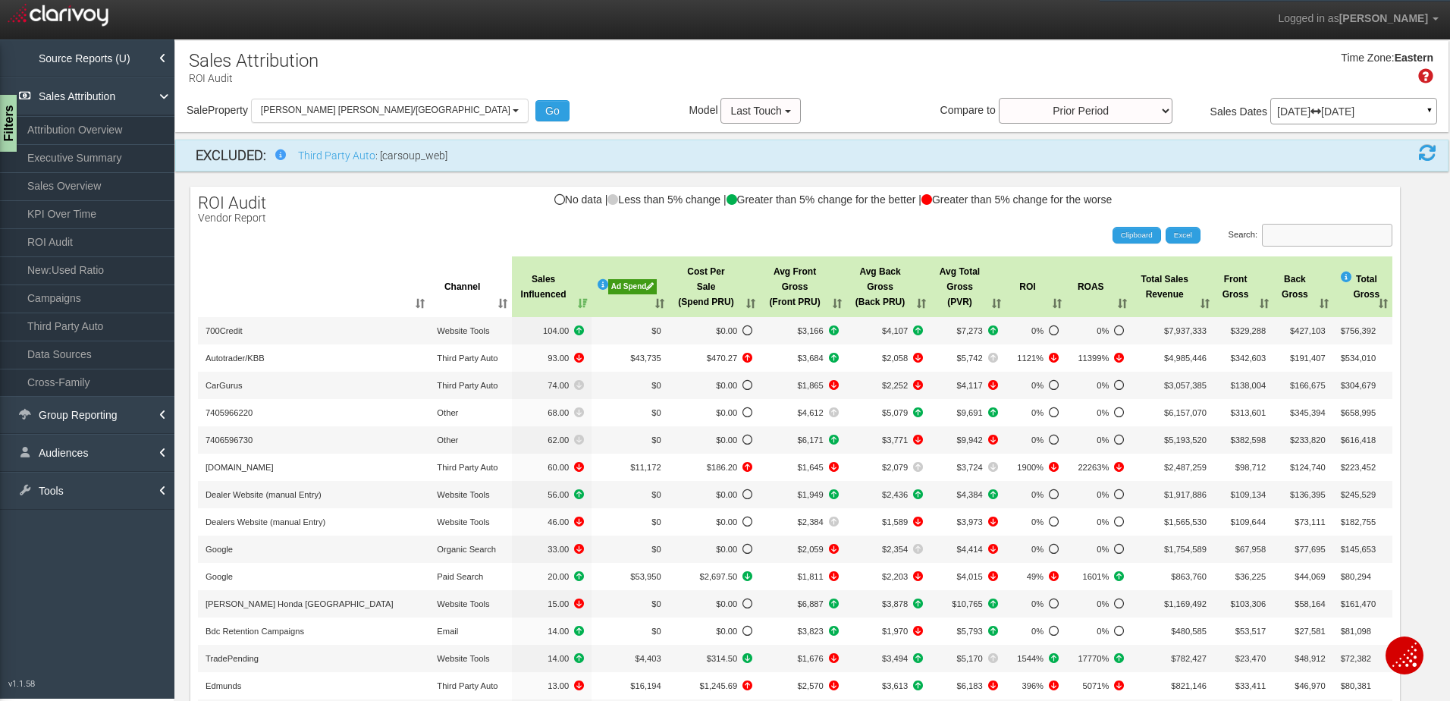
click at [1303, 229] on input "Search:" at bounding box center [1327, 235] width 130 height 23
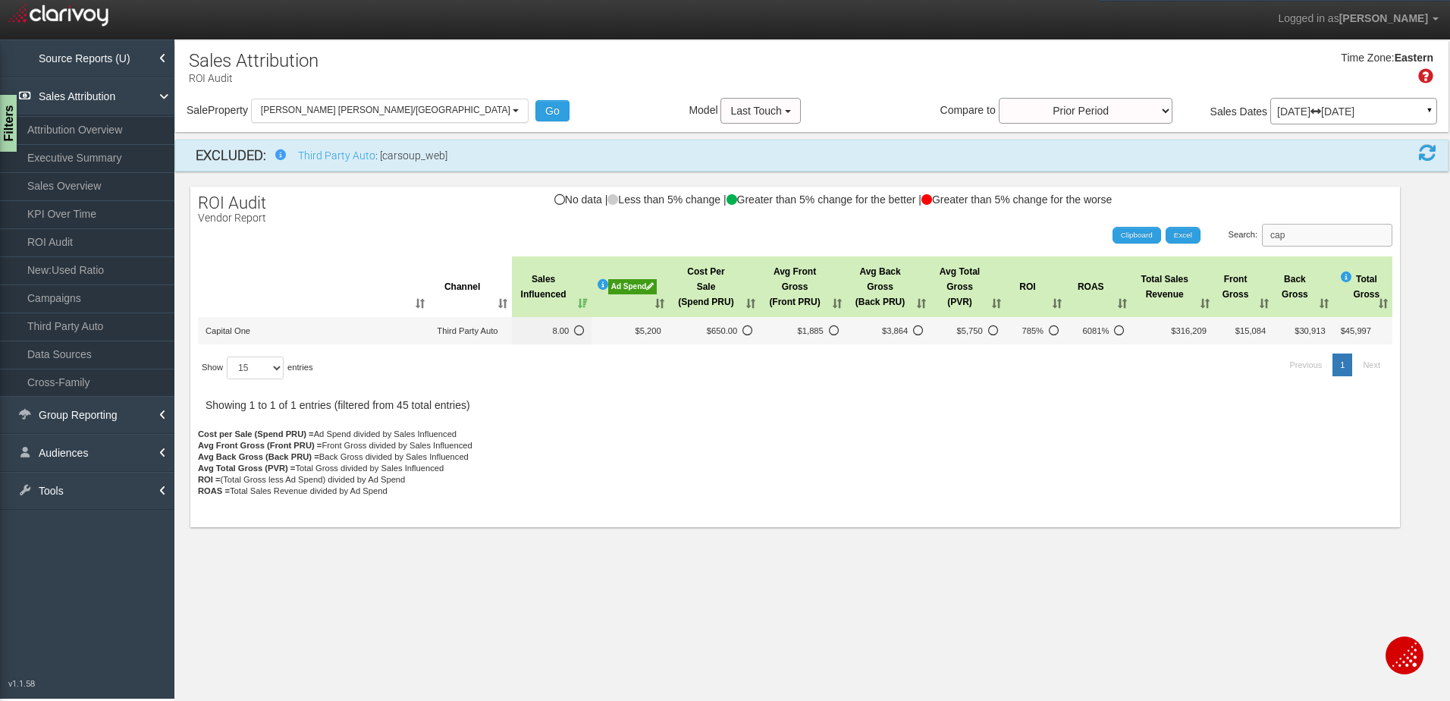
type input "cap"
